Goal: Task Accomplishment & Management: Manage account settings

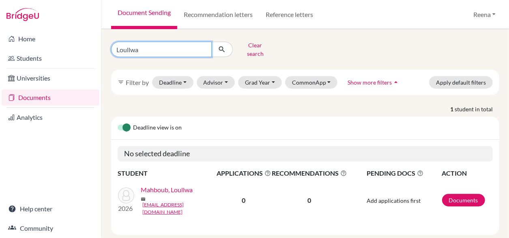
click at [139, 49] on input "Loullwa" at bounding box center [161, 49] width 101 height 15
type input "L"
type input "Aarush Anand"
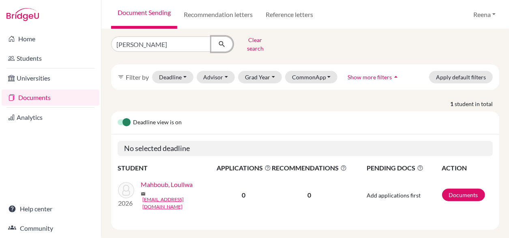
click at [223, 40] on icon "submit" at bounding box center [222, 44] width 8 height 8
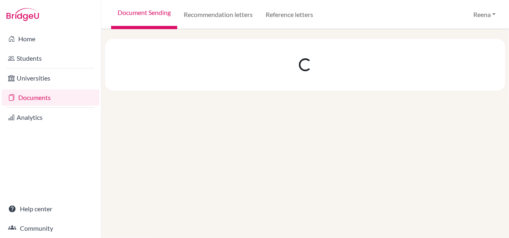
scroll to position [0, 0]
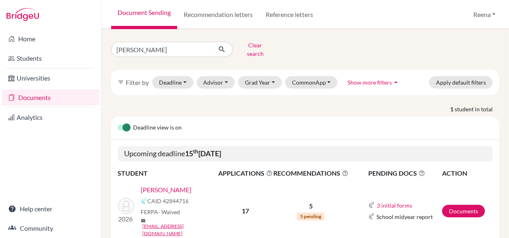
scroll to position [19, 0]
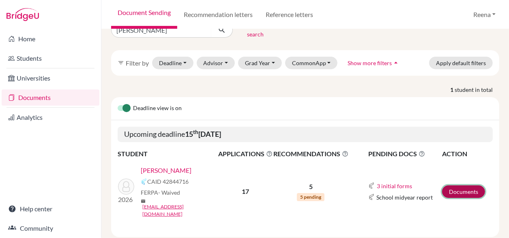
click at [451, 186] on link "Documents" at bounding box center [463, 192] width 43 height 13
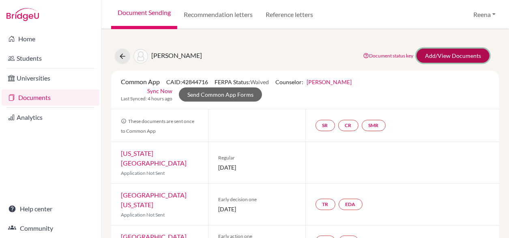
click at [440, 53] on link "Add/View Documents" at bounding box center [452, 56] width 73 height 14
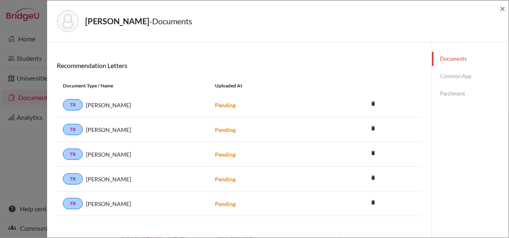
scroll to position [65, 0]
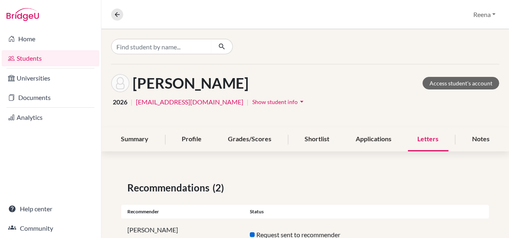
scroll to position [35, 0]
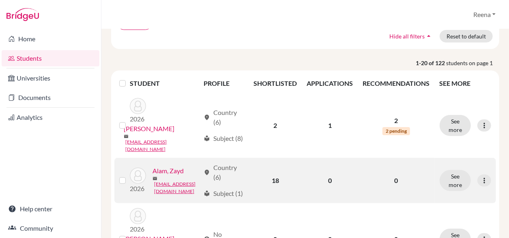
scroll to position [79, 0]
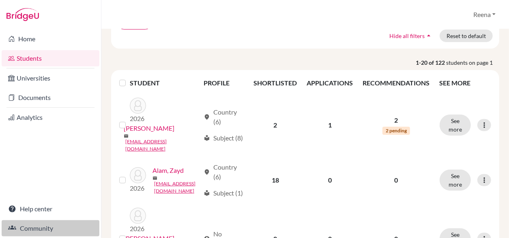
click at [46, 225] on link "Community" at bounding box center [51, 228] width 98 height 16
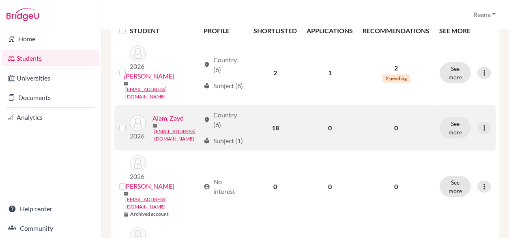
scroll to position [133, 0]
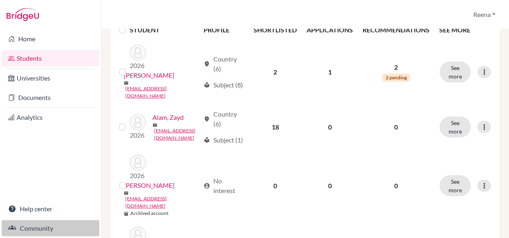
click at [45, 230] on link "Community" at bounding box center [51, 228] width 98 height 16
